Goal: Task Accomplishment & Management: Manage account settings

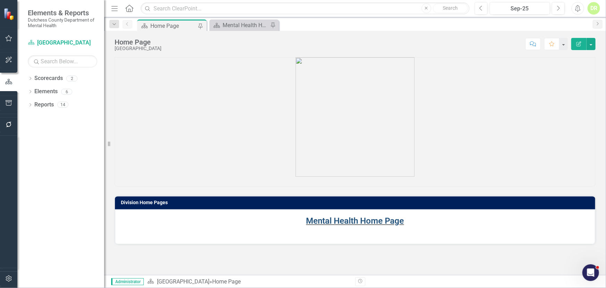
click at [348, 218] on link "Mental Health Home Page" at bounding box center [355, 221] width 98 height 10
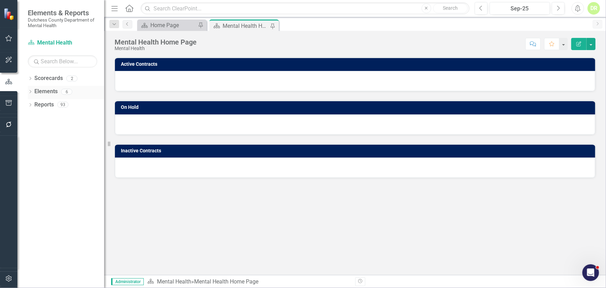
click at [44, 91] on link "Elements" at bounding box center [45, 92] width 23 height 8
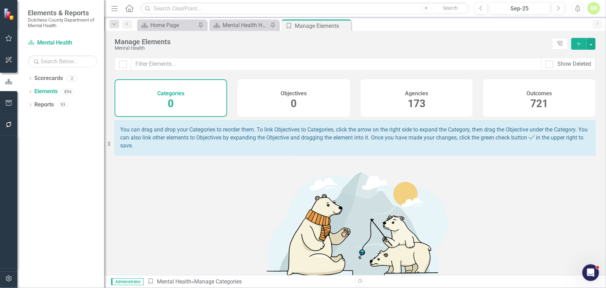
click at [413, 90] on h4 "Agencies" at bounding box center [416, 93] width 23 height 6
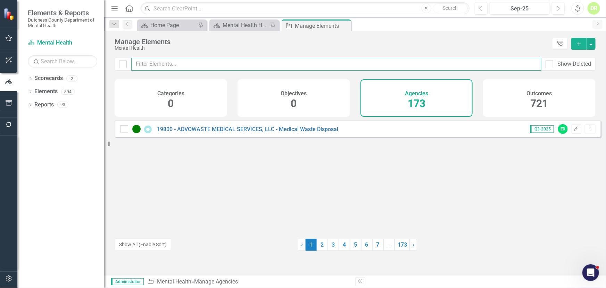
click at [167, 63] on input "text" at bounding box center [336, 64] width 410 height 13
type input "20152"
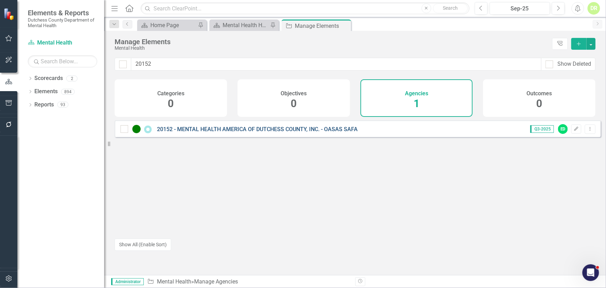
click at [235, 132] on link "20152 - MENTAL HEALTH AMERICA OF DUTCHESS COUNTY, INC. - OASAS SAFA" at bounding box center [257, 129] width 201 height 7
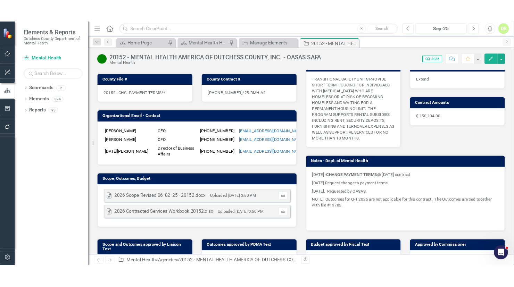
scroll to position [94, 0]
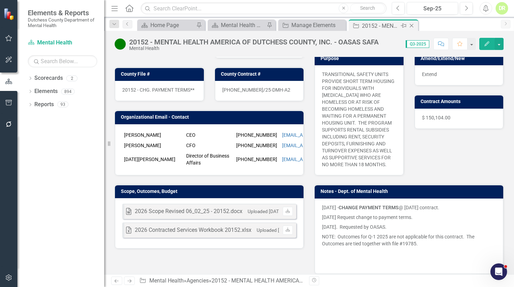
click at [412, 24] on icon "Close" at bounding box center [411, 26] width 7 height 6
click at [346, 25] on icon "Close" at bounding box center [344, 26] width 7 height 6
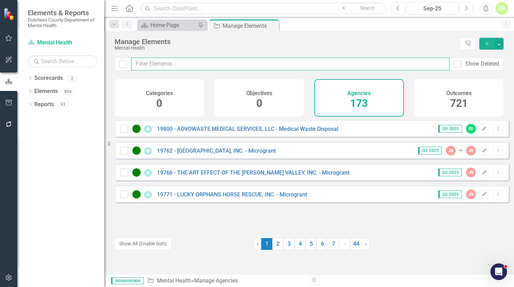
click at [182, 68] on input "text" at bounding box center [290, 64] width 318 height 13
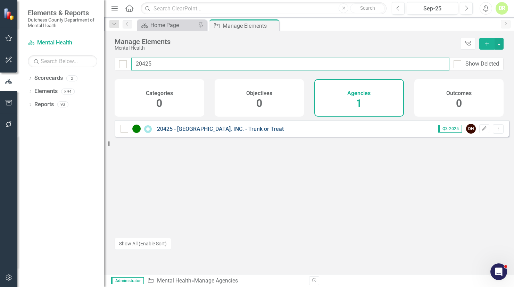
type input "20425"
click at [198, 132] on link "20425 - [GEOGRAPHIC_DATA], INC. - Trunk or Treat" at bounding box center [220, 129] width 127 height 7
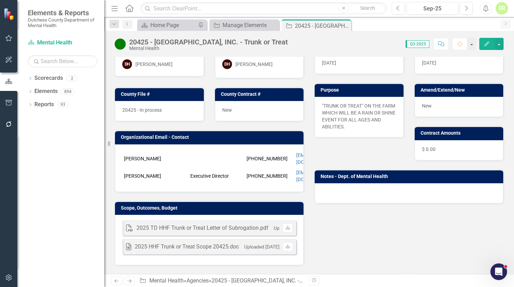
scroll to position [0, 52]
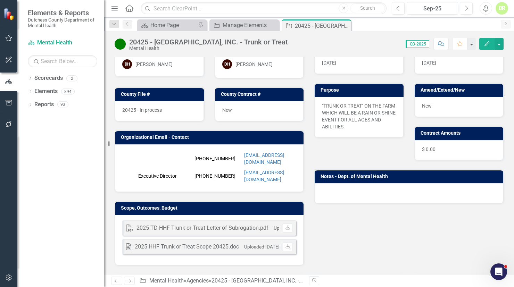
click at [239, 107] on div "New" at bounding box center [259, 111] width 89 height 20
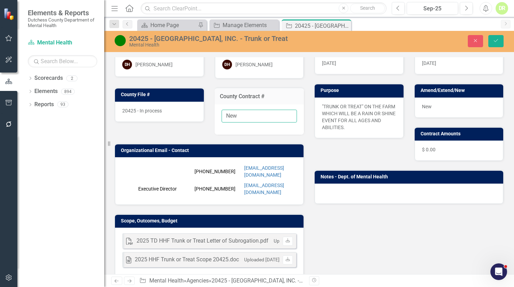
drag, startPoint x: 243, startPoint y: 117, endPoint x: 125, endPoint y: 102, distance: 118.4
click at [125, 102] on div "Liaison DH [PERSON_NAME] Internal Copy To DH [PERSON_NAME][GEOGRAPHIC_DATA] Fil…" at bounding box center [209, 155] width 200 height 247
paste input "[PHONE_NUMBER]/25-DMH"
type input "[PHONE_NUMBER]/25-DMH"
click at [161, 108] on span "20425 - In process" at bounding box center [142, 111] width 40 height 6
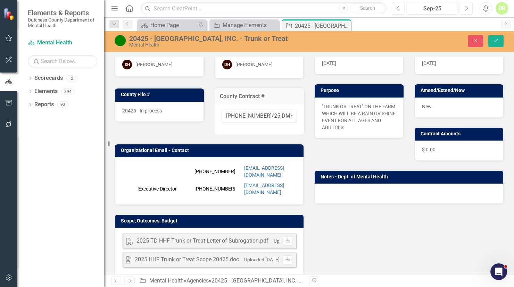
click at [166, 112] on div "20425 - In process" at bounding box center [159, 112] width 89 height 20
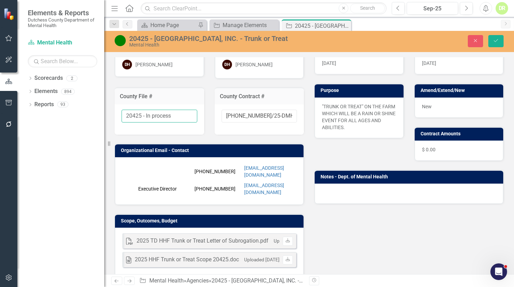
drag, startPoint x: 176, startPoint y: 118, endPoint x: 146, endPoint y: 122, distance: 30.1
click at [146, 122] on div "20425 - In process" at bounding box center [160, 120] width 90 height 30
type input "20425 - Finalized"
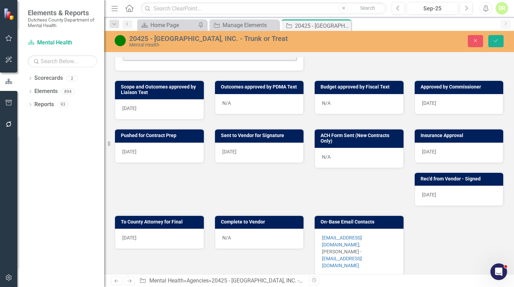
scroll to position [284, 0]
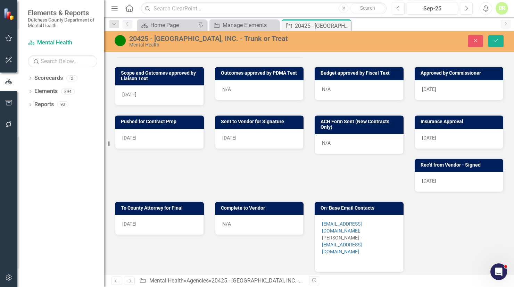
click at [241, 215] on div "N/A" at bounding box center [259, 225] width 89 height 20
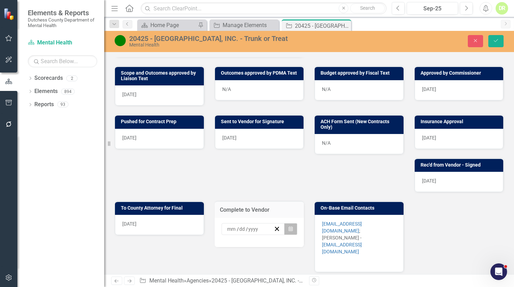
click at [289, 226] on icon "button" at bounding box center [291, 228] width 4 height 5
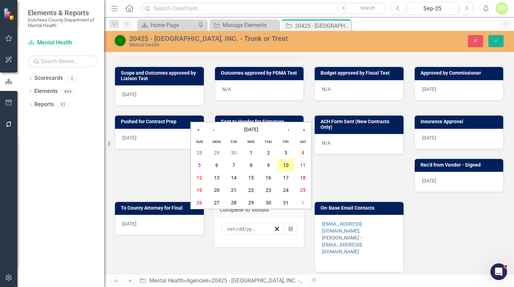
click at [286, 163] on abbr "10" at bounding box center [286, 166] width 6 height 6
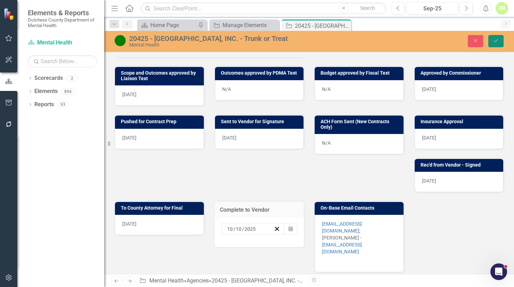
click at [500, 41] on button "Save" at bounding box center [495, 41] width 15 height 12
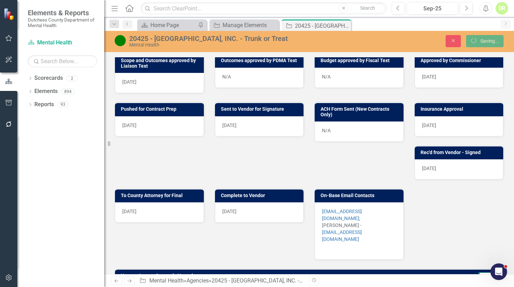
scroll to position [271, 0]
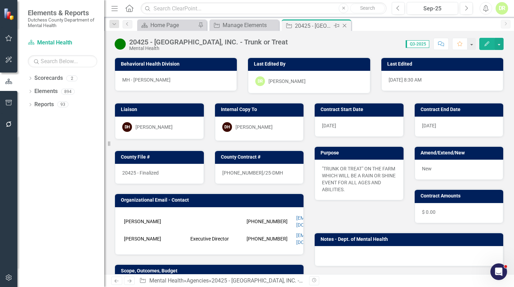
click at [344, 24] on icon "Close" at bounding box center [344, 26] width 7 height 6
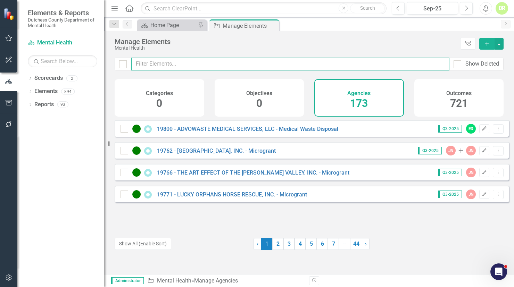
click at [148, 66] on input "text" at bounding box center [290, 64] width 318 height 13
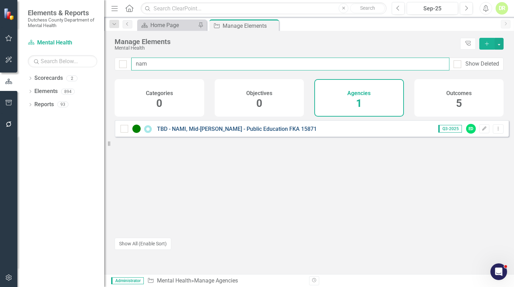
type input "nam"
click at [169, 132] on link "TBD - NAMI, Mid-[PERSON_NAME] - Public Education FKA 15871" at bounding box center [237, 129] width 160 height 7
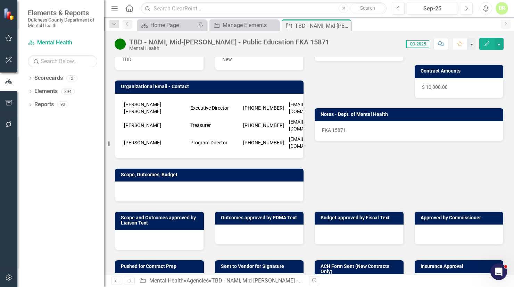
scroll to position [126, 0]
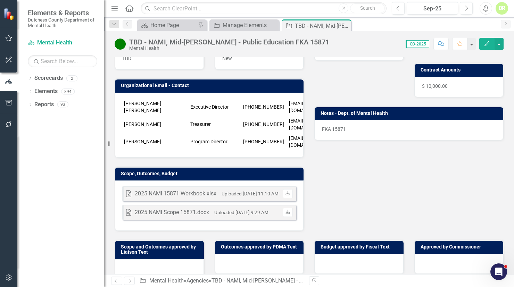
click at [232, 170] on td "Scope, Outcomes, Budget" at bounding box center [210, 175] width 179 height 10
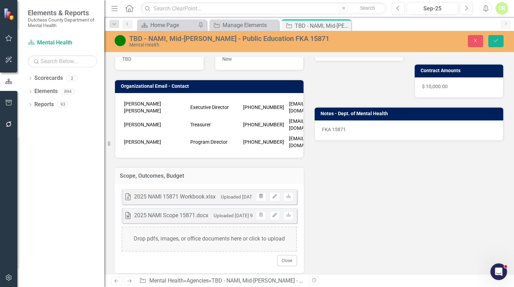
click at [258, 195] on icon "Trash" at bounding box center [260, 197] width 5 height 4
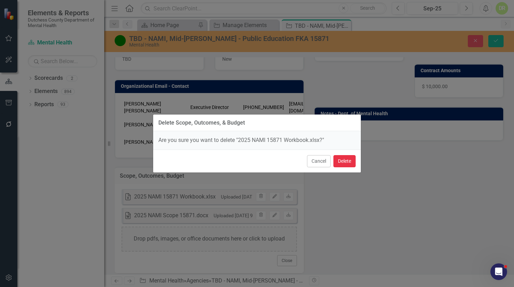
click at [344, 161] on button "Delete" at bounding box center [344, 161] width 22 height 12
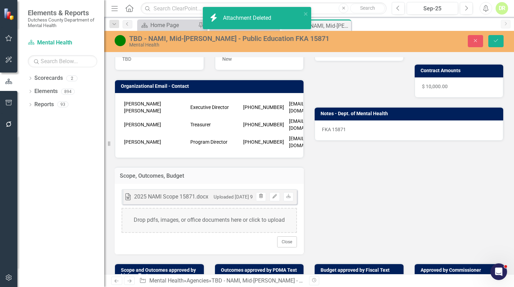
click at [260, 194] on icon "button" at bounding box center [261, 196] width 4 height 4
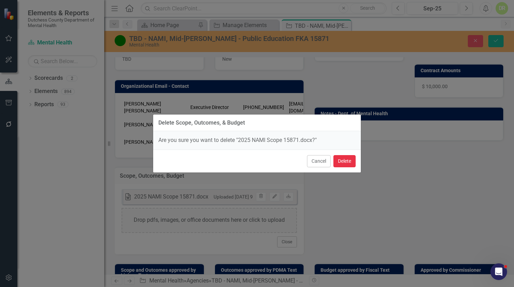
click at [339, 163] on button "Delete" at bounding box center [344, 161] width 22 height 12
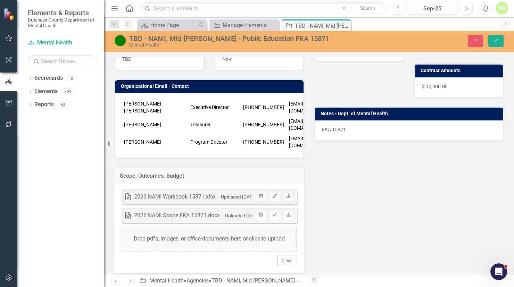
click at [425, 84] on span "$ 10,000.00" at bounding box center [435, 87] width 26 height 6
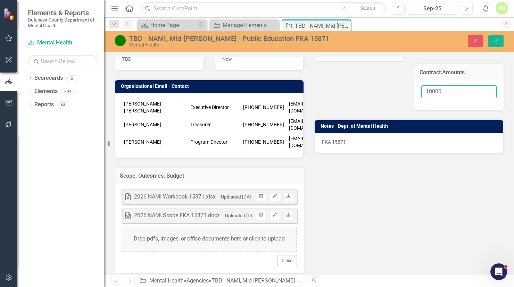
click at [425, 90] on input "10000" at bounding box center [459, 91] width 76 height 13
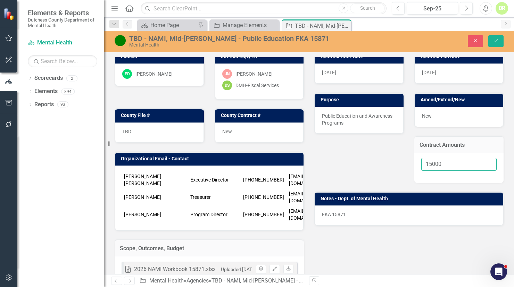
scroll to position [0, 0]
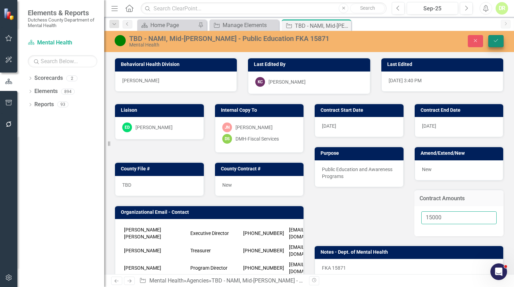
type input "15000"
click at [497, 38] on icon "Save" at bounding box center [496, 40] width 6 height 5
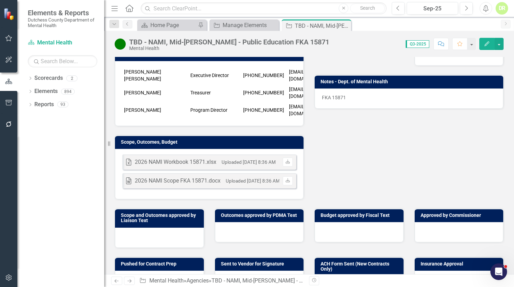
scroll to position [126, 0]
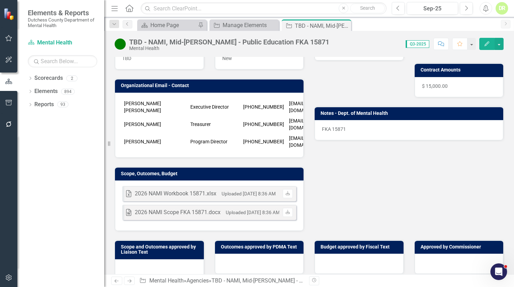
click at [442, 42] on icon "Comment" at bounding box center [441, 43] width 6 height 5
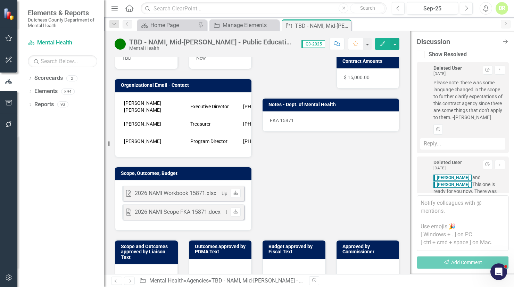
scroll to position [191, 0]
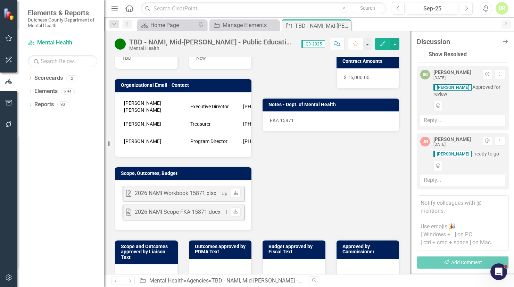
click at [420, 202] on textarea at bounding box center [463, 224] width 92 height 56
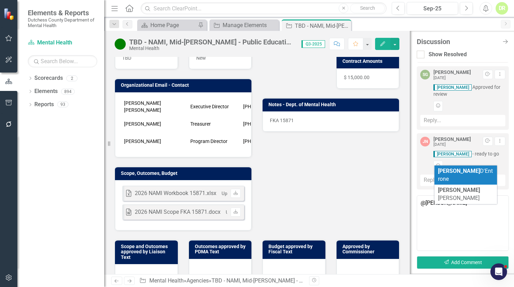
click at [487, 175] on li "[PERSON_NAME]" at bounding box center [466, 175] width 63 height 19
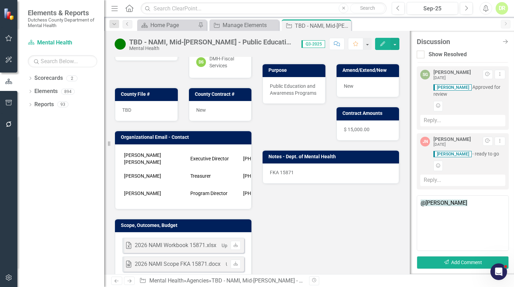
scroll to position [0, 0]
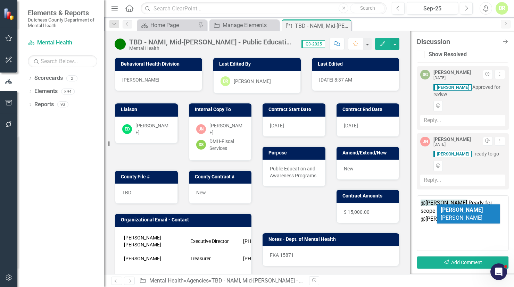
click at [444, 208] on b "[PERSON_NAME]" at bounding box center [462, 210] width 42 height 7
click at [464, 220] on textarea "@[PERSON_NAME] Ready for scope approval. @[PERSON_NAME]" at bounding box center [463, 224] width 92 height 56
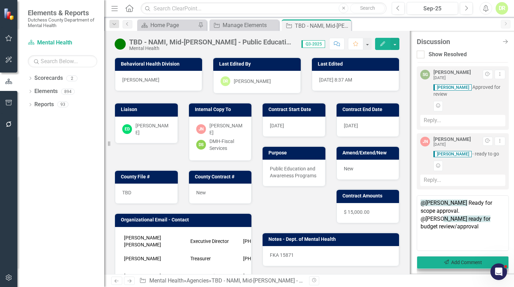
type textarea "@[PERSON_NAME] Ready for scope approval. @[PERSON_NAME] ready for budget review…"
click at [464, 264] on button "Send Add Comment" at bounding box center [463, 262] width 92 height 13
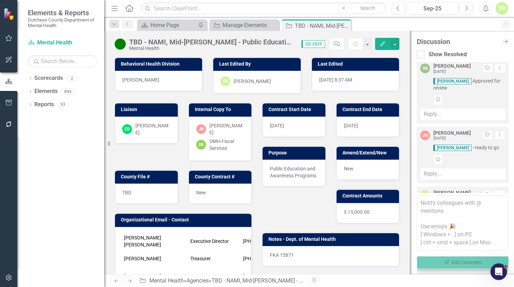
scroll to position [272, 0]
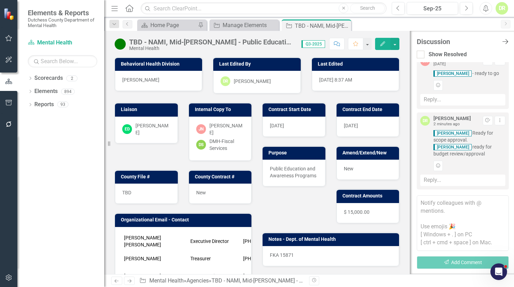
click at [505, 40] on icon "Close Discussion Bar" at bounding box center [505, 41] width 9 height 7
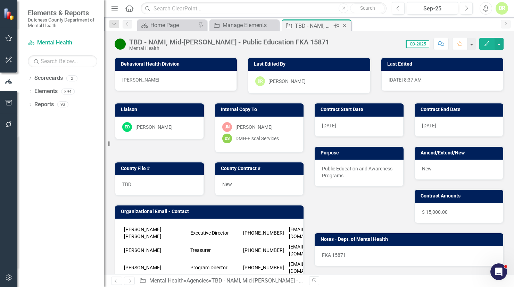
click at [345, 25] on icon "Close" at bounding box center [344, 26] width 7 height 6
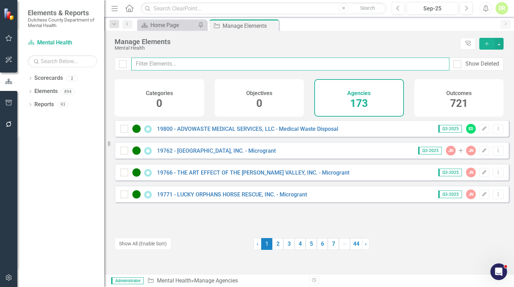
click at [142, 58] on input "text" at bounding box center [290, 64] width 318 height 13
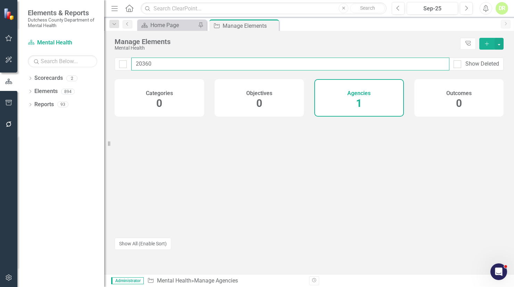
type input "20360"
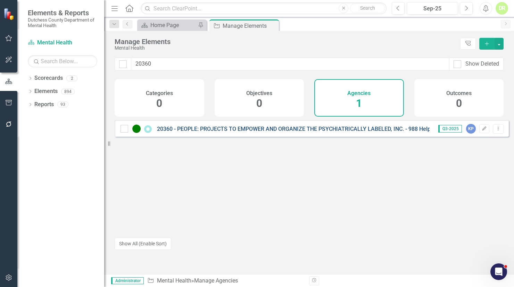
click at [224, 132] on link "20360 - PEOPLE: PROJECTS TO EMPOWER AND ORGANIZE THE PSYCHIATRICALLY LABELED, I…" at bounding box center [306, 129] width 299 height 7
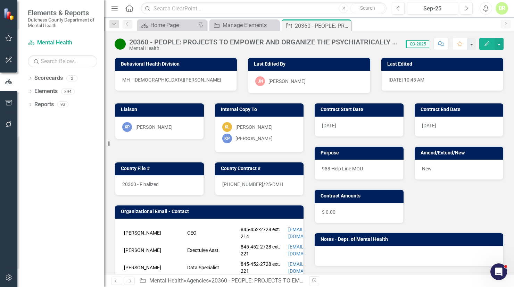
click at [271, 184] on div "[PHONE_NUMBER]/25-DMH" at bounding box center [259, 185] width 89 height 20
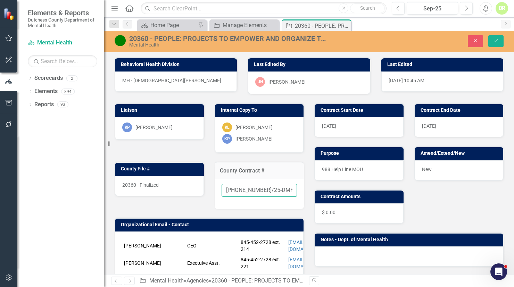
click at [280, 190] on input "[PHONE_NUMBER]/25-DMH" at bounding box center [260, 190] width 76 height 13
type input "[PHONE_NUMBER]/25-DMH-A1"
click at [156, 184] on span "20360 - Finalized" at bounding box center [140, 185] width 36 height 6
click at [170, 185] on div "20360 - Finalized" at bounding box center [159, 186] width 89 height 20
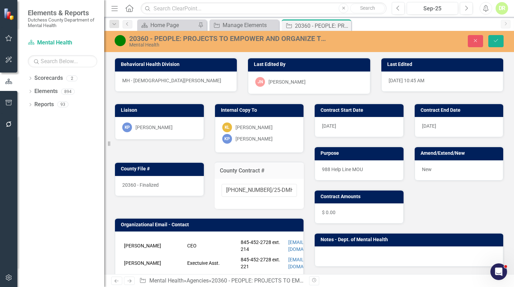
click at [170, 185] on div "20360 - Finalized" at bounding box center [159, 186] width 89 height 20
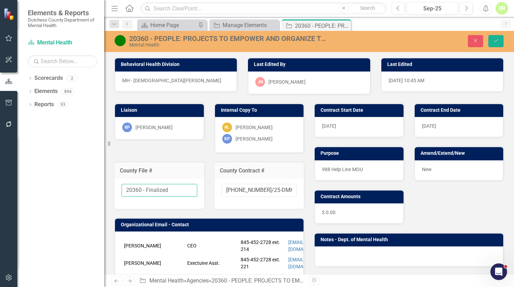
drag, startPoint x: 176, startPoint y: 191, endPoint x: 142, endPoint y: 193, distance: 33.7
click at [142, 193] on input "20360 - Finalized" at bounding box center [160, 190] width 76 height 13
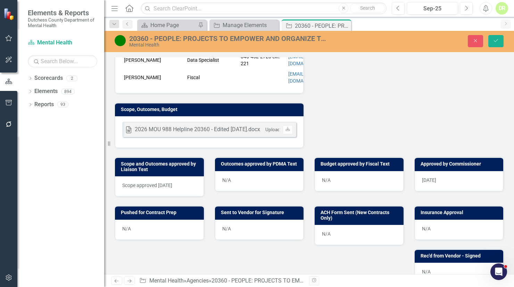
scroll to position [221, 0]
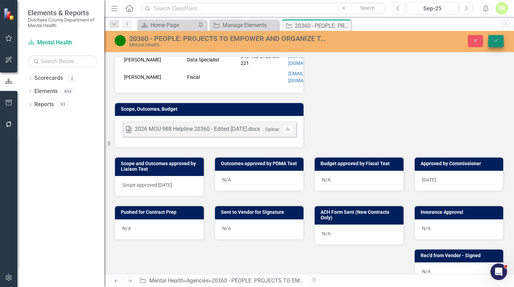
type input "20360 In Process"
click at [495, 39] on icon "Save" at bounding box center [496, 40] width 6 height 5
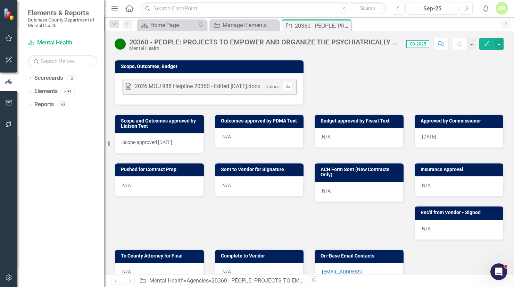
scroll to position [253, 0]
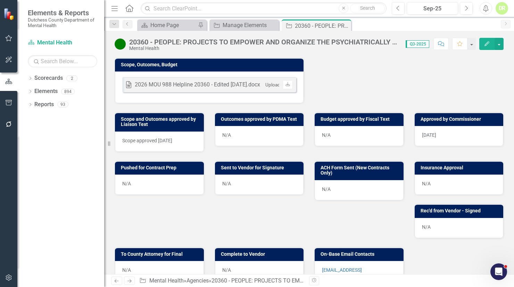
click at [209, 118] on div "Outcomes approved by PDMA Text N/A" at bounding box center [259, 125] width 100 height 43
click at [152, 142] on div "Scope approved [DATE]" at bounding box center [159, 142] width 89 height 20
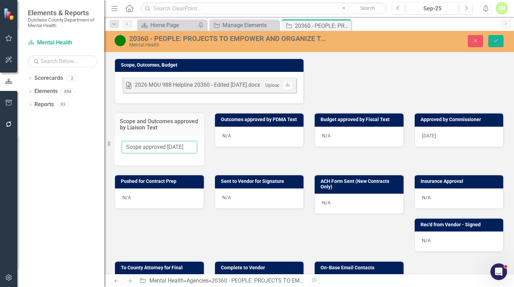
drag, startPoint x: 166, startPoint y: 142, endPoint x: 83, endPoint y: 146, distance: 83.8
click at [83, 146] on div "Elements & Reports Dutchess County Department of Mental Health Scorecard Mental…" at bounding box center [257, 143] width 514 height 287
type input "[DATE]"
click at [155, 191] on div "N/A" at bounding box center [159, 199] width 89 height 20
click at [155, 190] on div "N/A" at bounding box center [159, 199] width 89 height 20
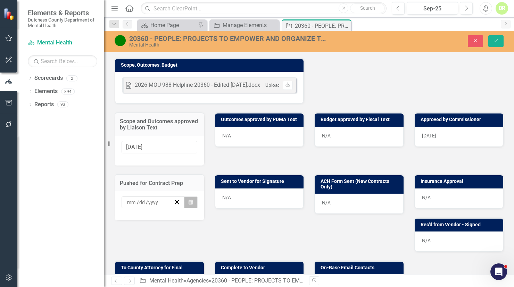
click at [191, 197] on button "Calendar" at bounding box center [190, 203] width 13 height 12
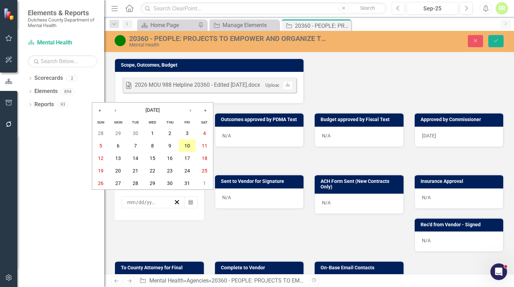
click at [188, 149] on button "10" at bounding box center [187, 146] width 17 height 13
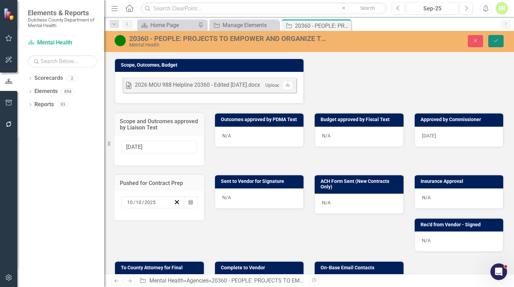
click at [498, 41] on icon "Save" at bounding box center [496, 40] width 6 height 5
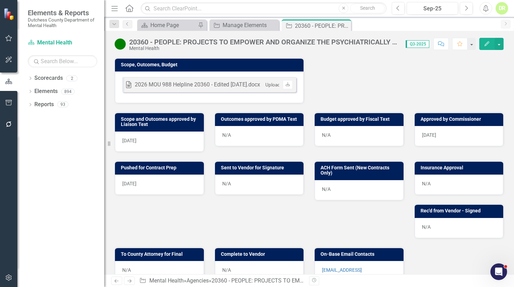
click at [260, 181] on div "N/A" at bounding box center [259, 185] width 89 height 20
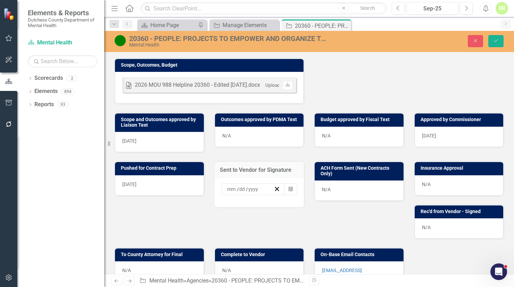
click at [227, 187] on input at bounding box center [232, 189] width 10 height 7
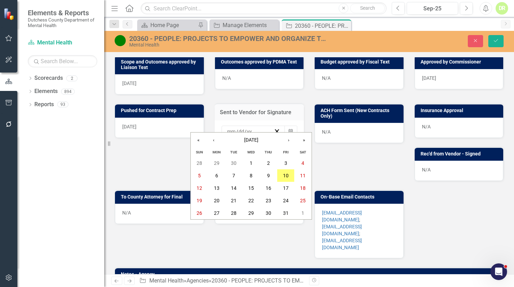
scroll to position [316, 0]
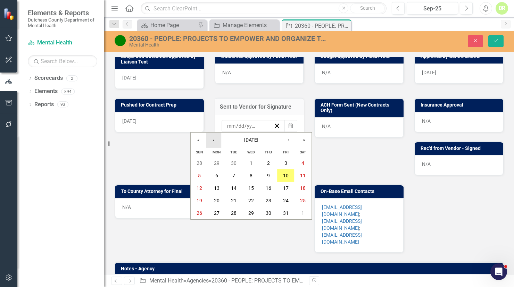
click at [212, 139] on button "‹" at bounding box center [213, 140] width 15 height 15
click at [283, 188] on abbr "19" at bounding box center [286, 188] width 6 height 6
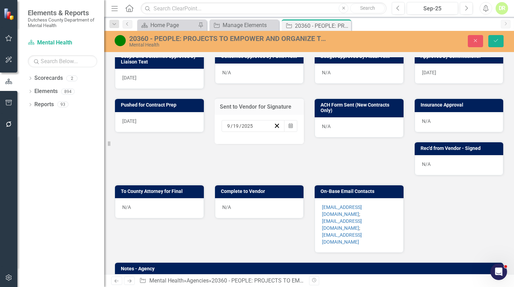
click at [427, 160] on div "N/A" at bounding box center [459, 165] width 89 height 20
click at [428, 160] on div "N/A" at bounding box center [459, 165] width 89 height 20
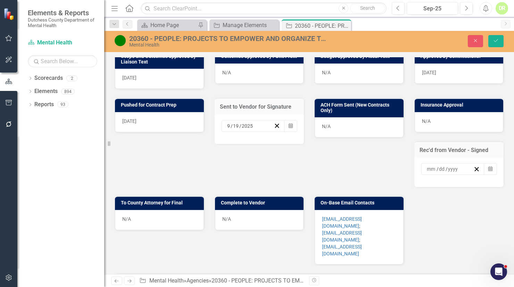
click at [427, 167] on input at bounding box center [432, 169] width 10 height 7
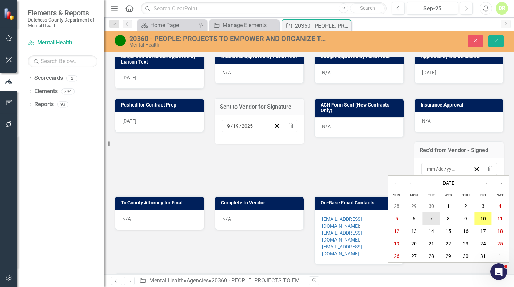
click at [430, 217] on abbr "7" at bounding box center [431, 219] width 3 height 6
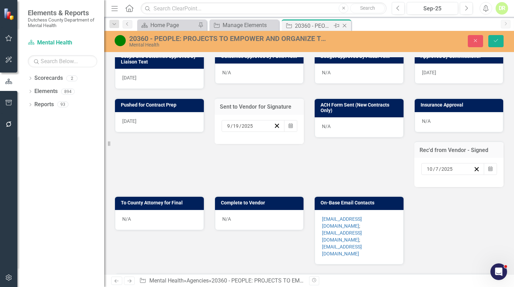
click at [346, 27] on icon "Close" at bounding box center [344, 26] width 7 height 6
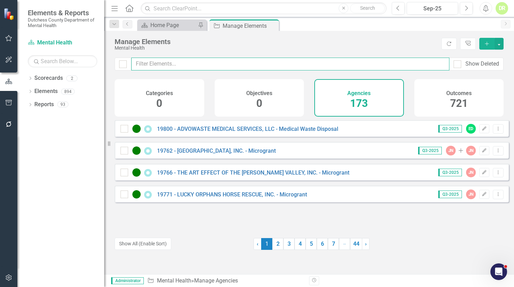
click at [172, 65] on input "text" at bounding box center [290, 64] width 318 height 13
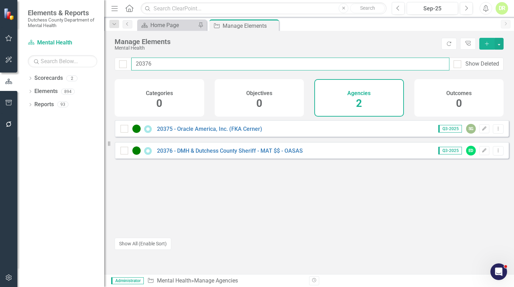
type input "20376"
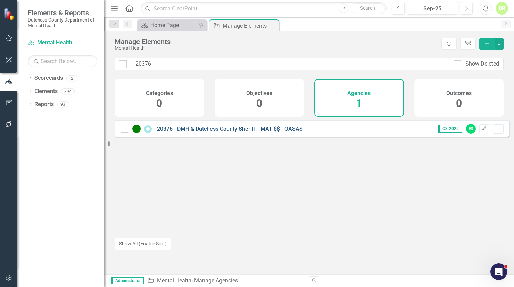
click at [247, 132] on link "20376 - DMH & Dutchess County Sheriff - MAT $$ - OASAS" at bounding box center [230, 129] width 146 height 7
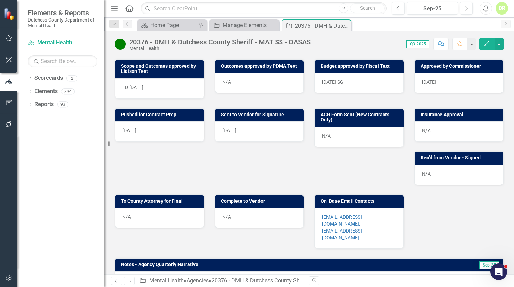
scroll to position [272, 0]
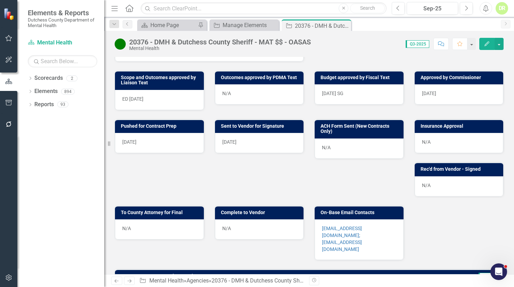
click at [472, 190] on div "N/A" at bounding box center [459, 186] width 89 height 20
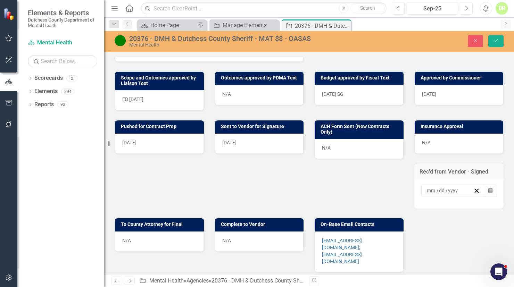
click at [421, 190] on div "/ /" at bounding box center [452, 191] width 63 height 12
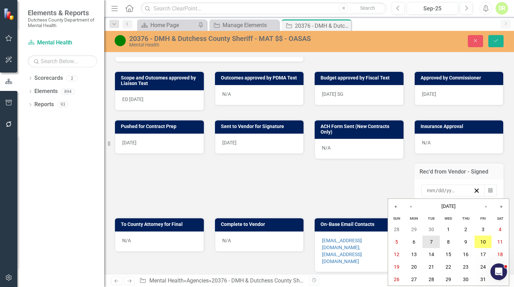
click at [431, 242] on abbr "7" at bounding box center [431, 242] width 3 height 6
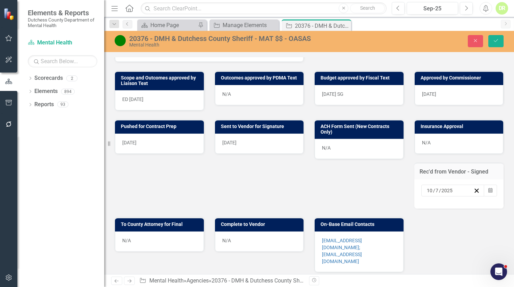
click at [170, 233] on div "N/A" at bounding box center [159, 242] width 89 height 20
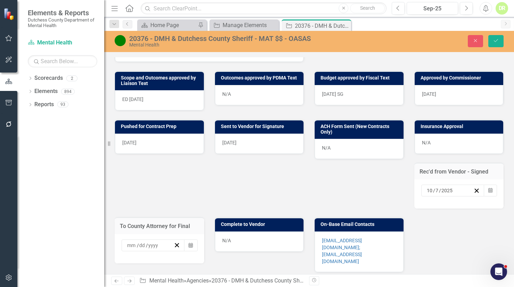
click at [170, 234] on div "/ / Calendar" at bounding box center [160, 248] width 90 height 29
click at [187, 242] on button "Calendar" at bounding box center [190, 246] width 13 height 12
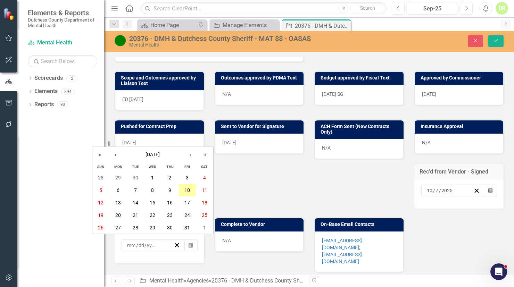
click at [189, 191] on abbr "10" at bounding box center [187, 191] width 6 height 6
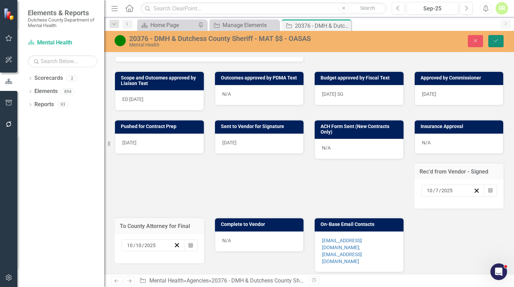
click at [499, 41] on icon "Save" at bounding box center [496, 40] width 6 height 5
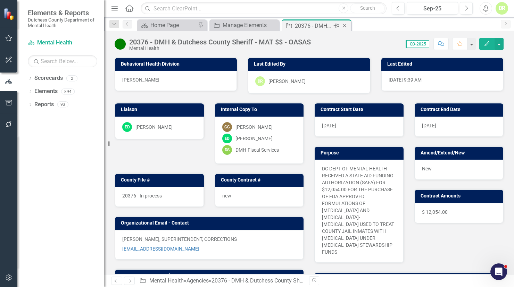
click at [345, 25] on icon "Close" at bounding box center [344, 26] width 7 height 6
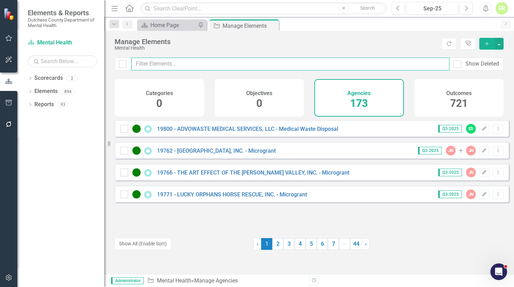
click at [166, 63] on input "text" at bounding box center [290, 64] width 318 height 13
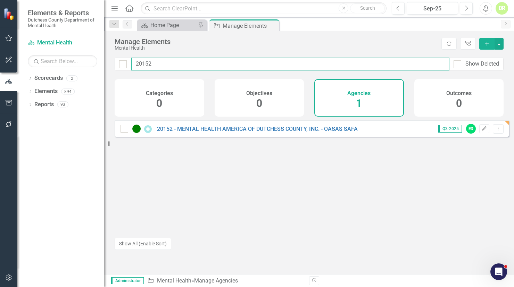
type input "20152"
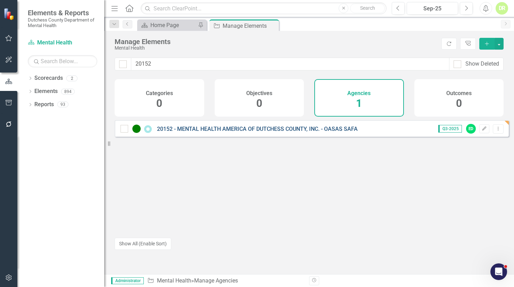
click at [217, 132] on link "20152 - MENTAL HEALTH AMERICA OF DUTCHESS COUNTY, INC. - OASAS SAFA" at bounding box center [257, 129] width 201 height 7
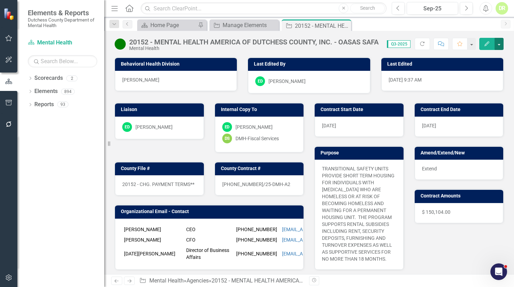
click at [499, 41] on button "button" at bounding box center [499, 44] width 9 height 12
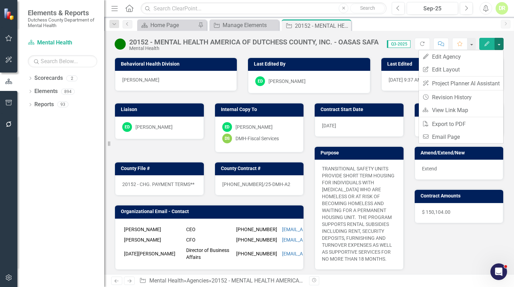
click at [443, 43] on icon "Comment" at bounding box center [441, 43] width 6 height 5
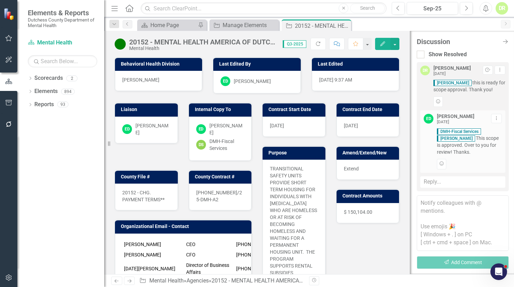
scroll to position [809, 0]
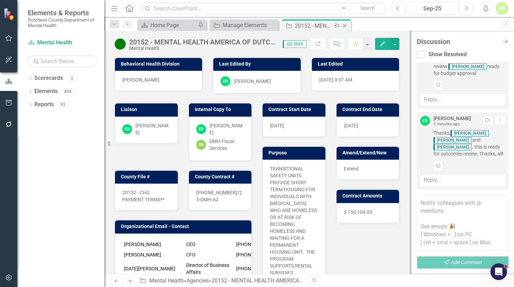
click at [347, 24] on icon "Close" at bounding box center [344, 26] width 7 height 6
